Goal: Transaction & Acquisition: Purchase product/service

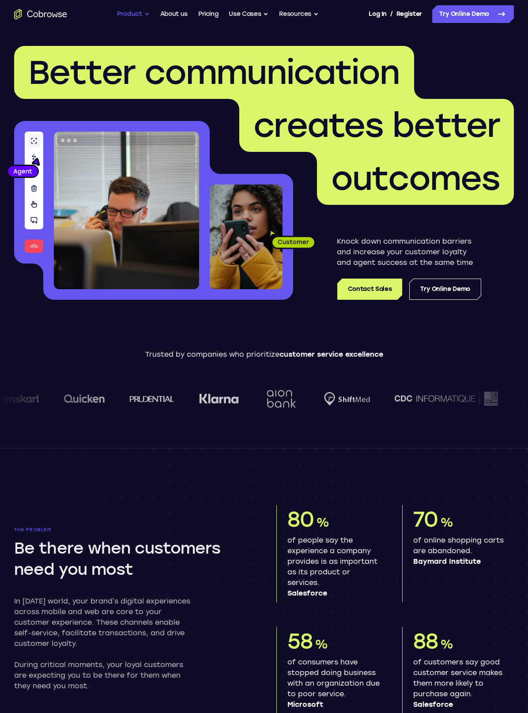
click at [137, 17] on button "Product" at bounding box center [133, 14] width 33 height 18
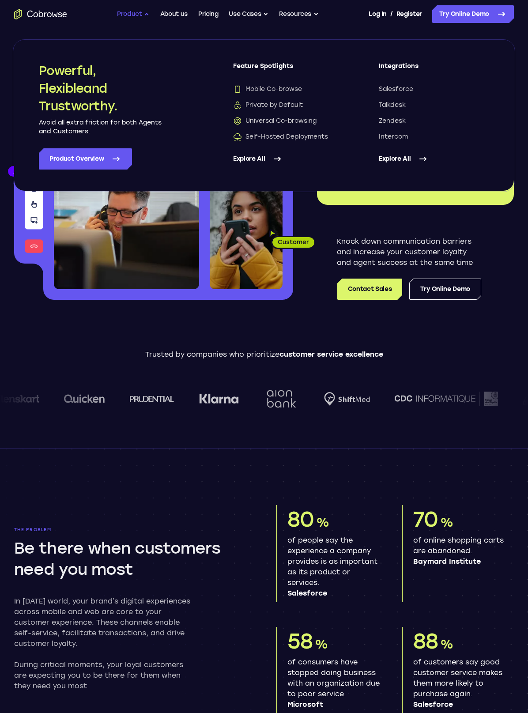
click at [137, 17] on button "Product" at bounding box center [133, 14] width 33 height 18
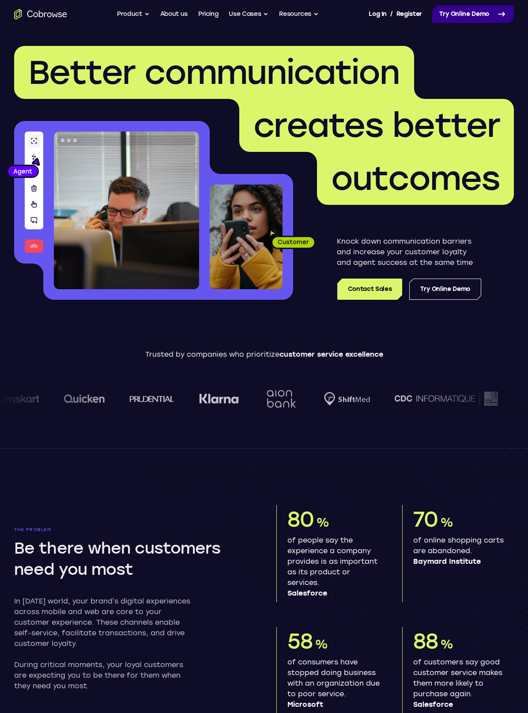
click at [476, 17] on link "Try Online Demo" at bounding box center [473, 14] width 82 height 18
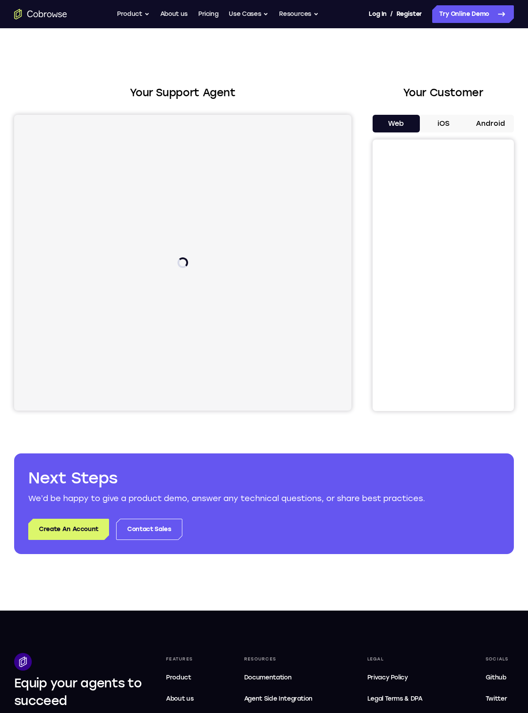
click at [154, 174] on div at bounding box center [182, 263] width 337 height 296
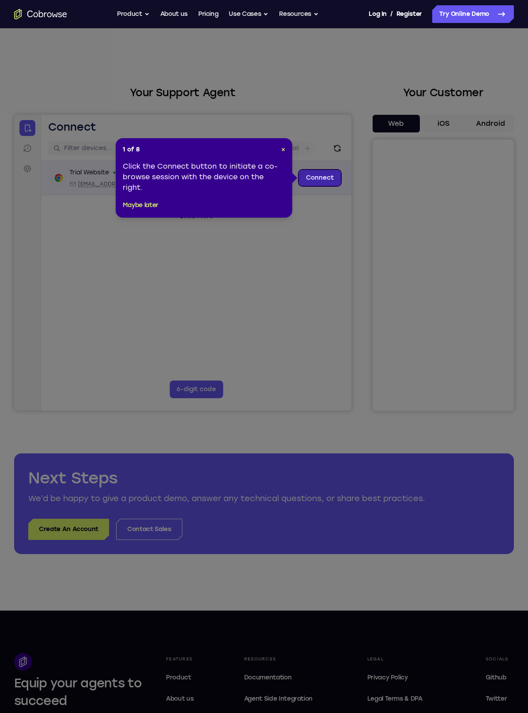
click at [324, 177] on link "Connect" at bounding box center [320, 178] width 42 height 16
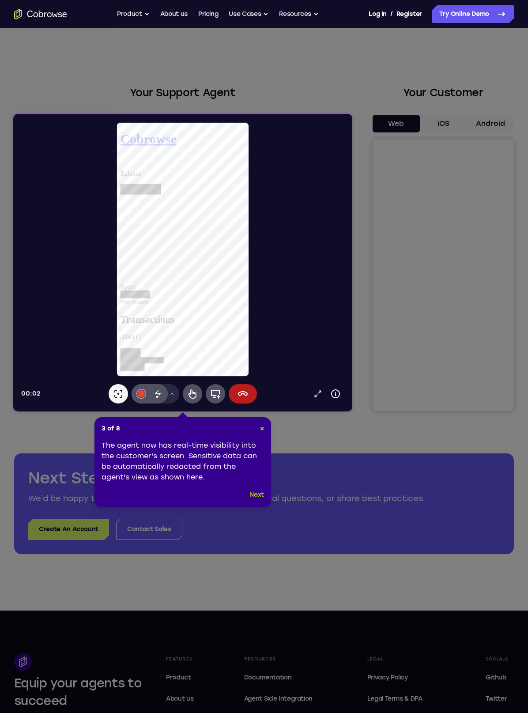
click at [255, 496] on button "Next" at bounding box center [257, 495] width 15 height 11
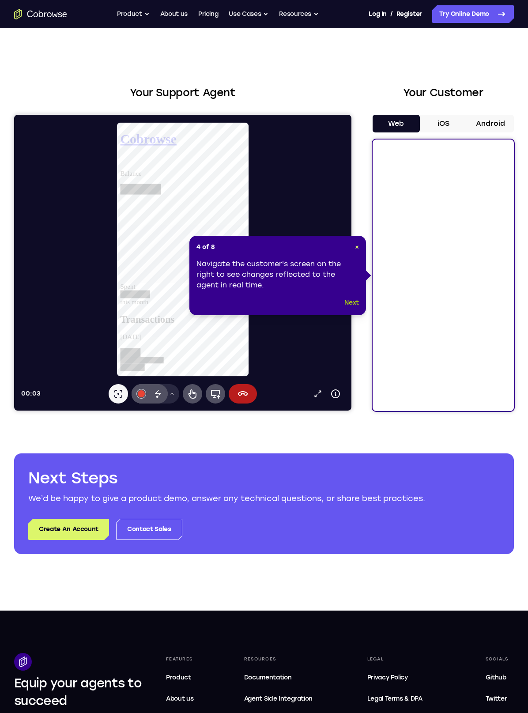
click at [352, 303] on button "Next" at bounding box center [351, 303] width 15 height 11
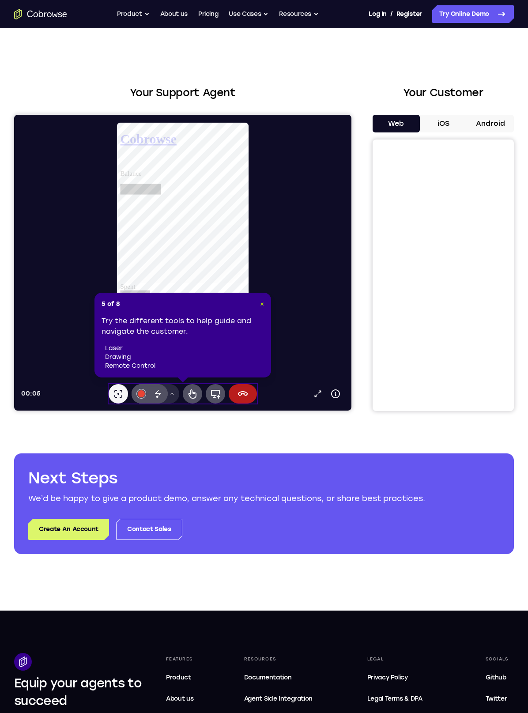
click at [264, 303] on span "×" at bounding box center [262, 304] width 4 height 8
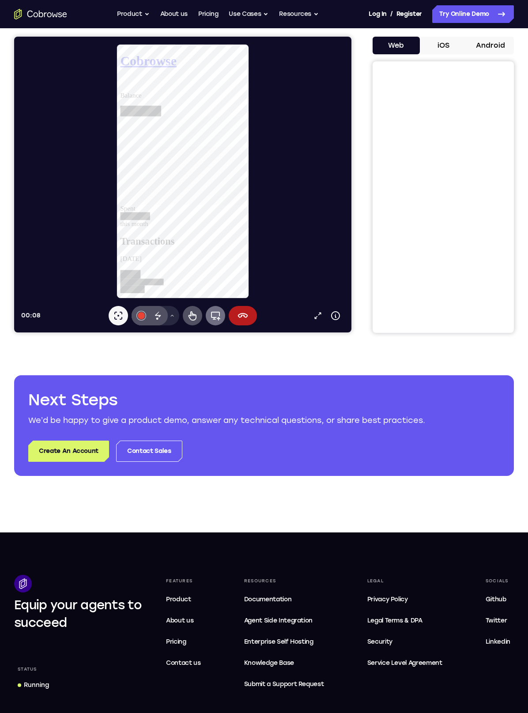
scroll to position [79, 0]
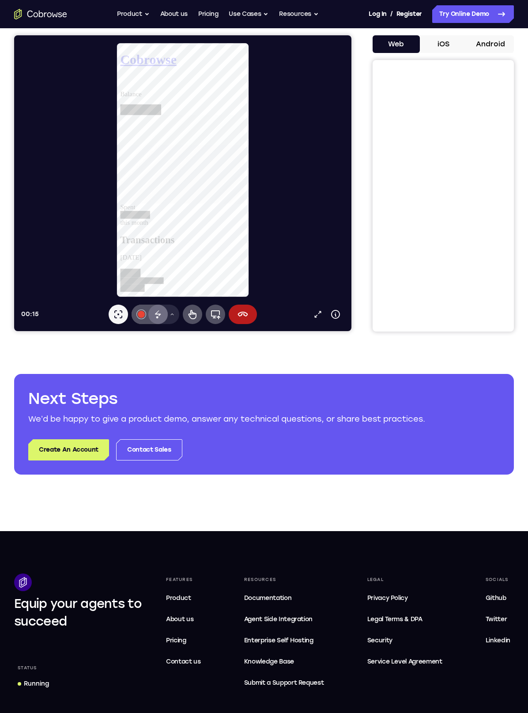
click at [157, 316] on icon at bounding box center [157, 317] width 2 height 2
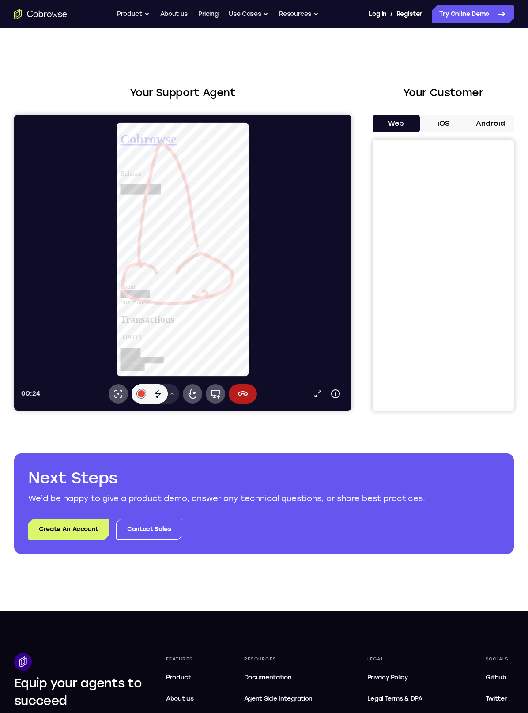
scroll to position [2, 0]
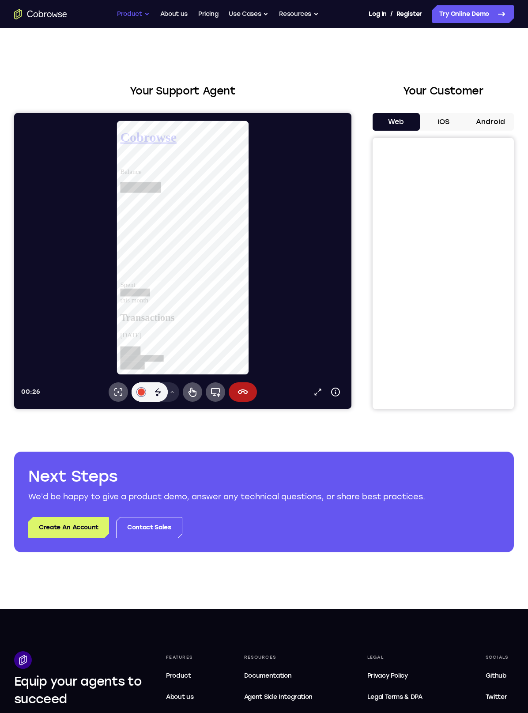
click at [123, 21] on button "Product" at bounding box center [133, 14] width 33 height 18
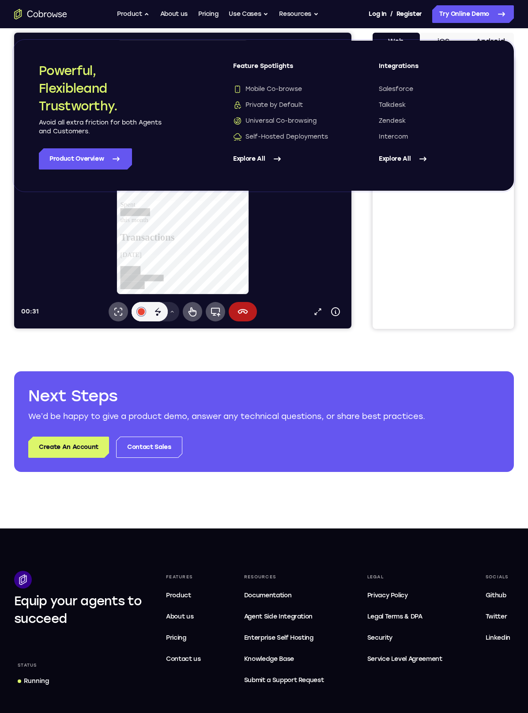
scroll to position [244, 0]
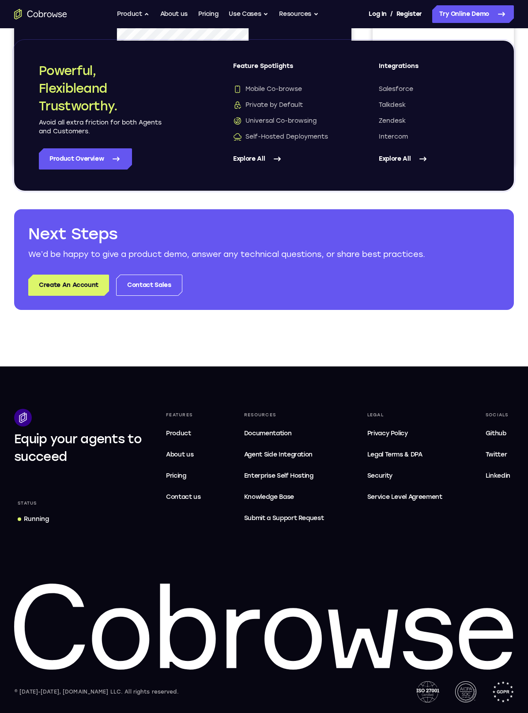
click at [365, 364] on div "Your Support Agent Your Customer Web iOS Android Next Steps We’d be happy to gi…" at bounding box center [264, 75] width 528 height 583
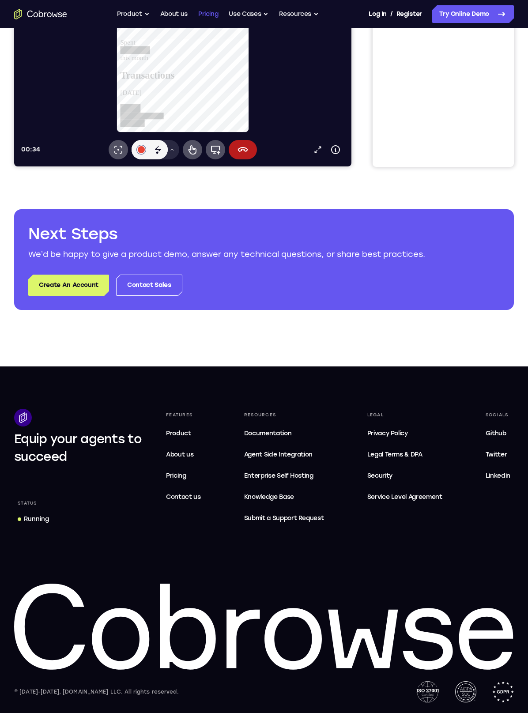
click at [213, 15] on link "Pricing" at bounding box center [208, 14] width 20 height 18
